Goal: Find specific page/section: Find specific page/section

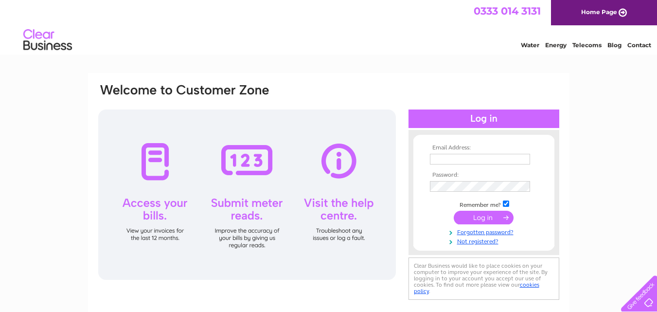
type input "[EMAIL_ADDRESS][DOMAIN_NAME]"
click at [471, 211] on input "submit" at bounding box center [484, 218] width 60 height 14
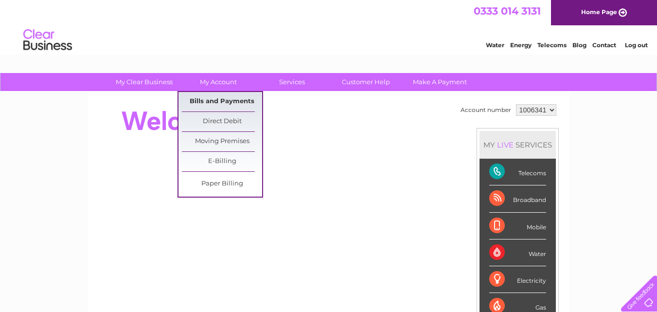
click at [223, 97] on link "Bills and Payments" at bounding box center [222, 101] width 80 height 19
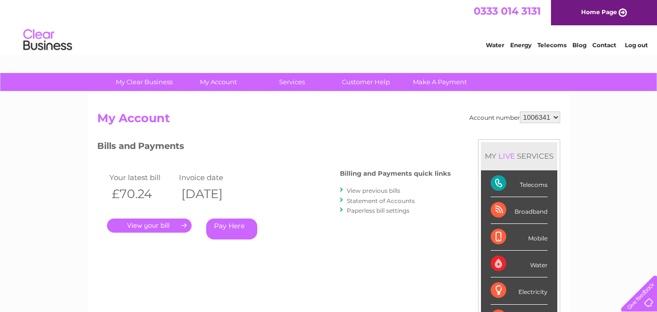
click at [165, 223] on link "." at bounding box center [149, 225] width 85 height 14
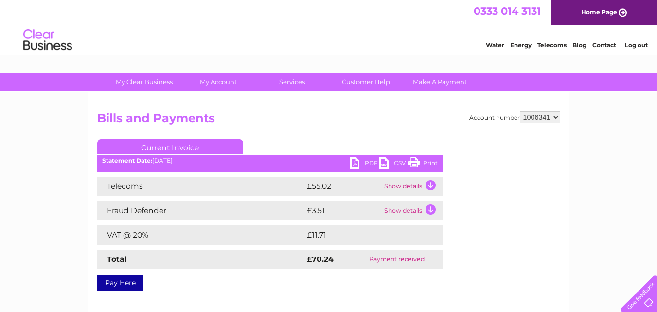
click at [415, 161] on link "Print" at bounding box center [423, 164] width 29 height 14
